Goal: Task Accomplishment & Management: Use online tool/utility

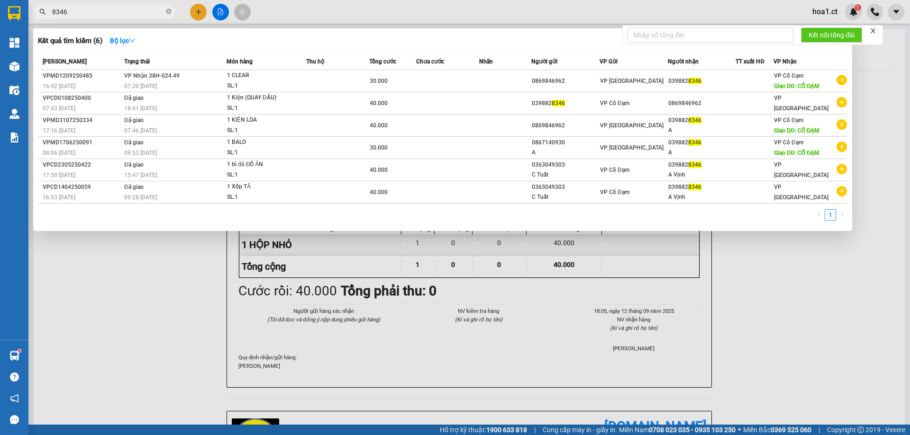
click at [834, 12] on div at bounding box center [455, 217] width 910 height 435
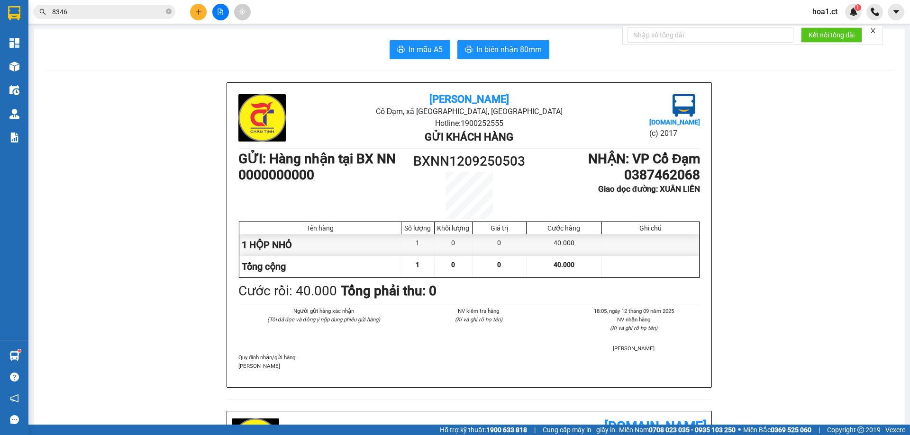
click at [828, 9] on span "hoa1.ct" at bounding box center [825, 12] width 40 height 12
click at [821, 30] on span "Đăng xuất" at bounding box center [840, 29] width 40 height 10
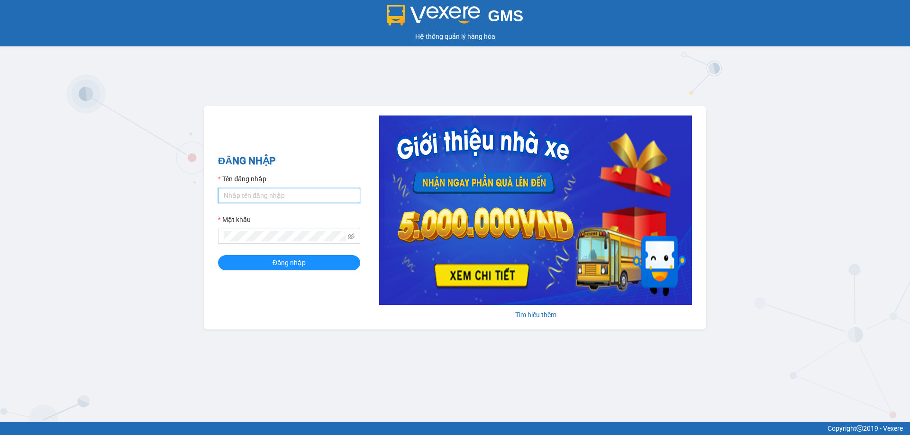
click at [251, 189] on input "Tên đăng nhập" at bounding box center [289, 195] width 142 height 15
type input "thuycg.ct"
click at [232, 230] on span at bounding box center [289, 236] width 142 height 15
click at [218, 255] on button "Đăng nhập" at bounding box center [289, 262] width 142 height 15
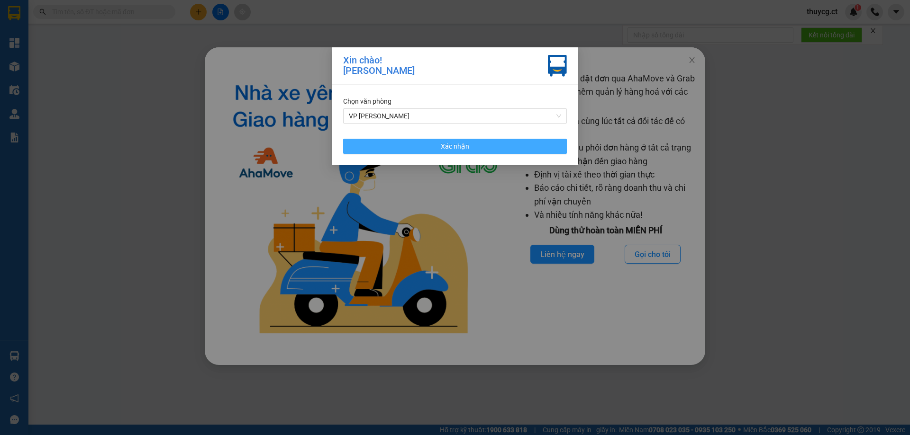
click at [439, 145] on button "Xác nhận" at bounding box center [455, 146] width 224 height 15
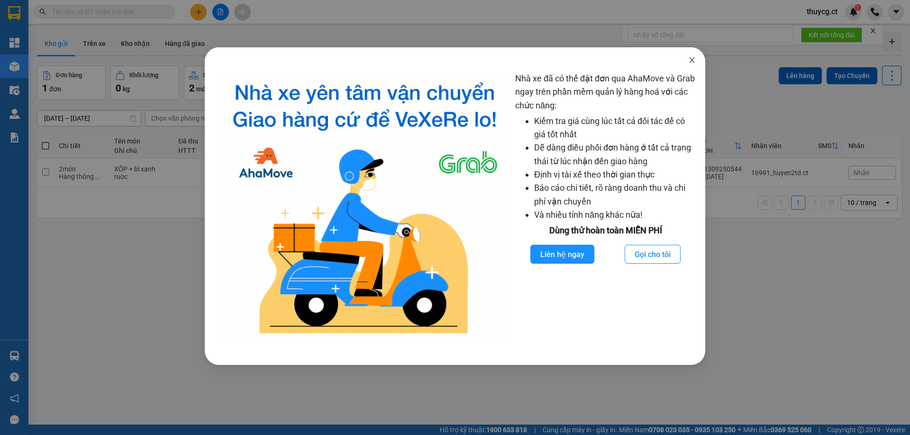
click at [690, 62] on icon "close" at bounding box center [692, 60] width 8 height 8
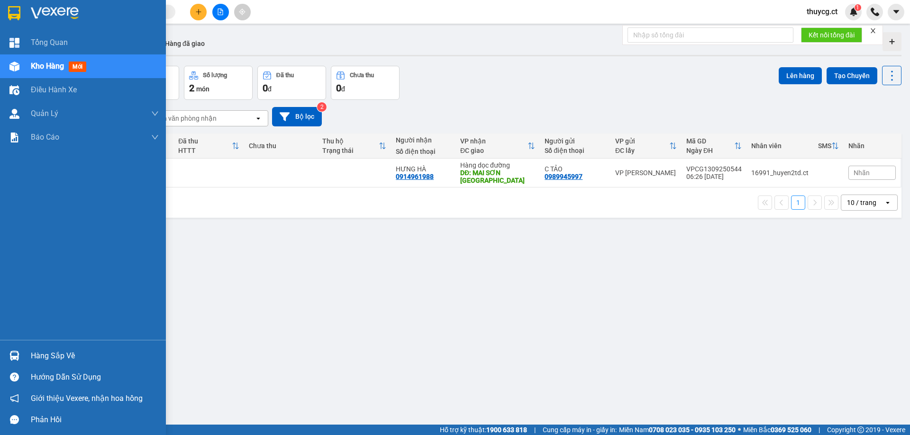
click at [0, 391] on div "Giới thiệu Vexere, nhận hoa hồng" at bounding box center [83, 398] width 166 height 21
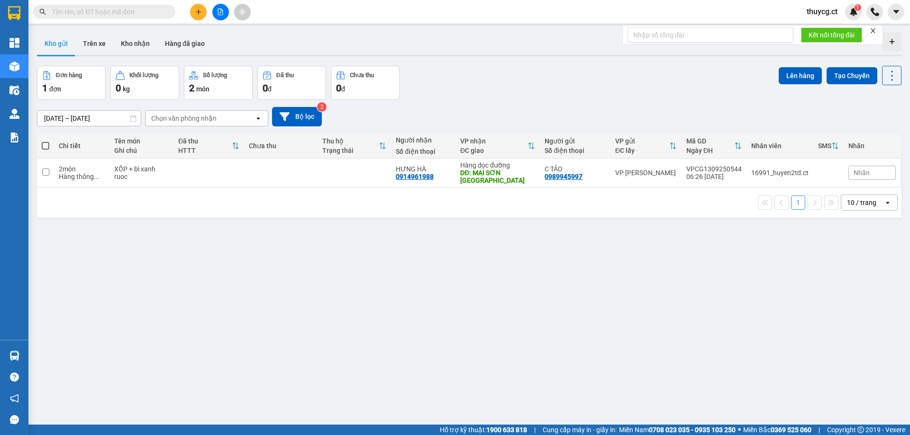
click at [85, 13] on input "text" at bounding box center [108, 12] width 112 height 10
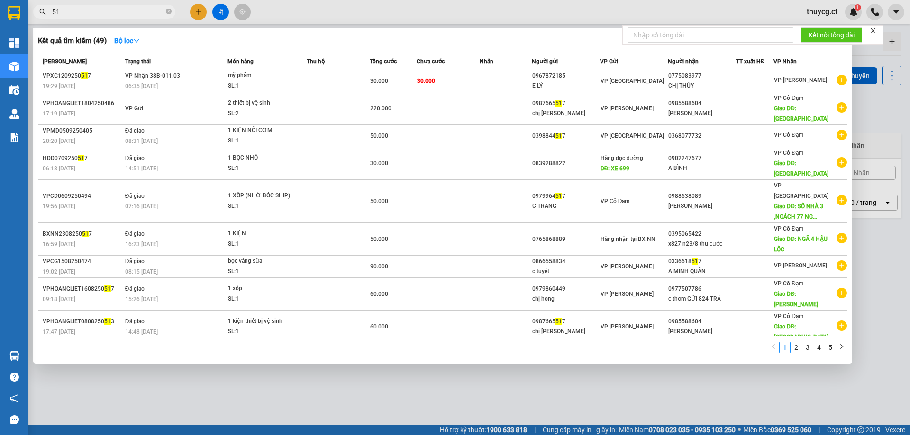
type input "5"
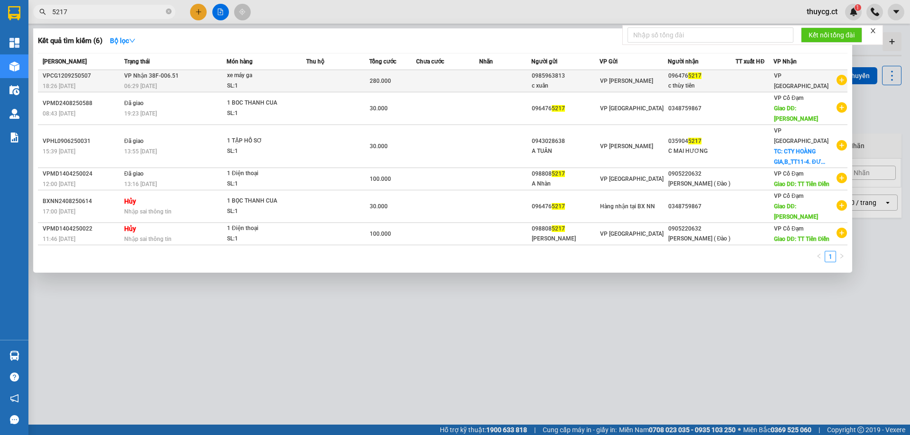
type input "5217"
click at [698, 85] on div "c thùy tiên" at bounding box center [701, 86] width 67 height 10
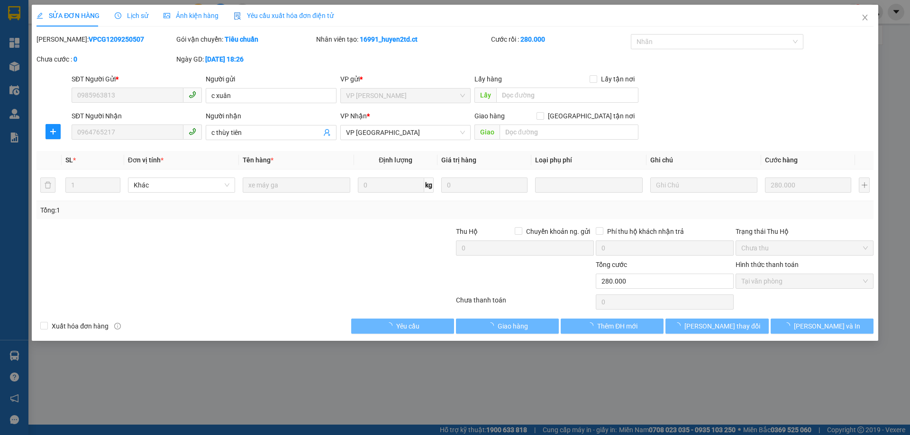
type input "0985963813"
type input "c xuân"
type input "0964765217"
type input "c thùy tiên"
type input "280.000"
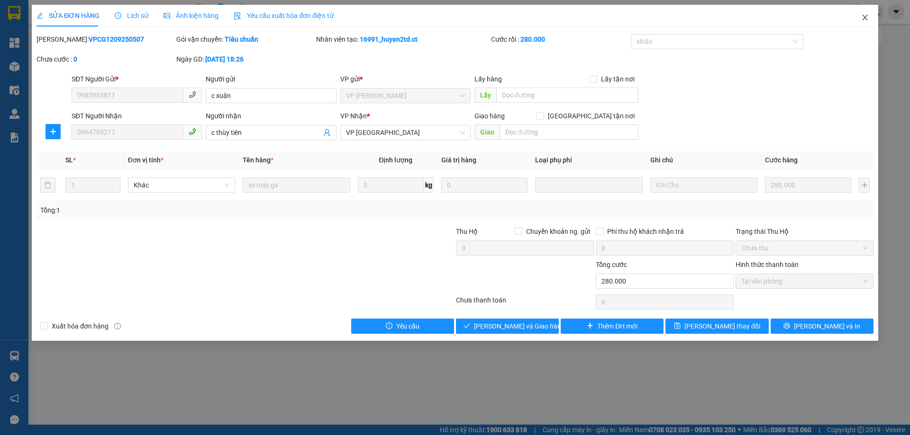
click at [868, 17] on span "Close" at bounding box center [865, 18] width 27 height 27
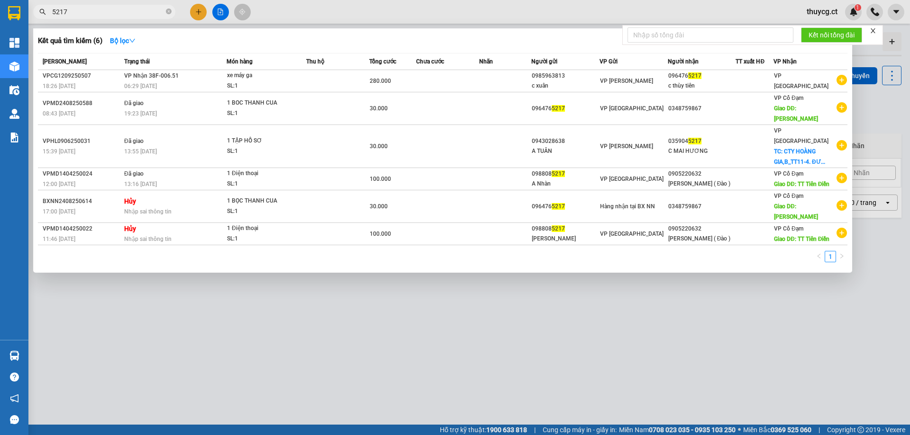
click at [100, 12] on input "5217" at bounding box center [108, 12] width 112 height 10
click at [166, 11] on icon "close-circle" at bounding box center [169, 12] width 6 height 6
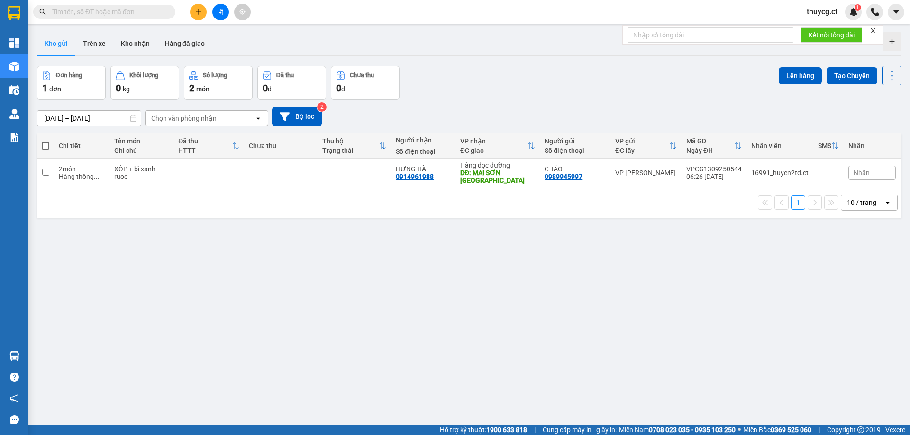
click at [81, 13] on input "text" at bounding box center [108, 12] width 112 height 10
paste input "0866854458"
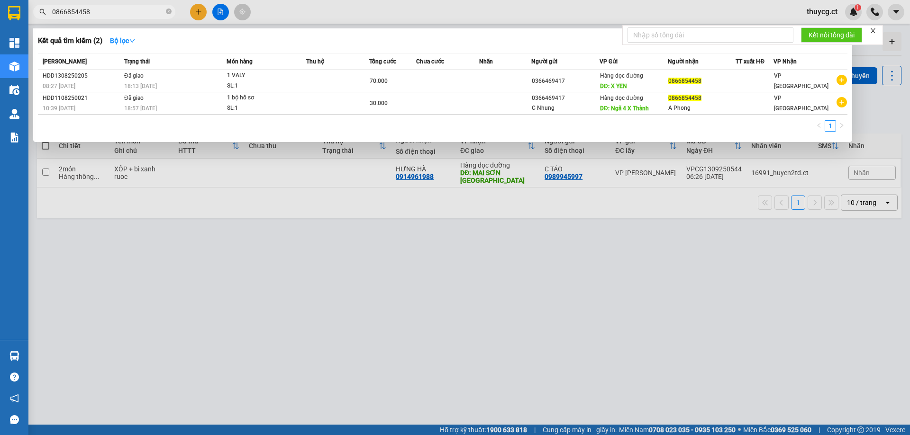
type input "0866854458"
